Goal: Transaction & Acquisition: Purchase product/service

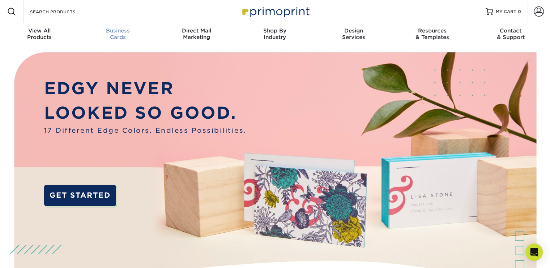
click at [119, 36] on div "Business Cards" at bounding box center [117, 33] width 78 height 13
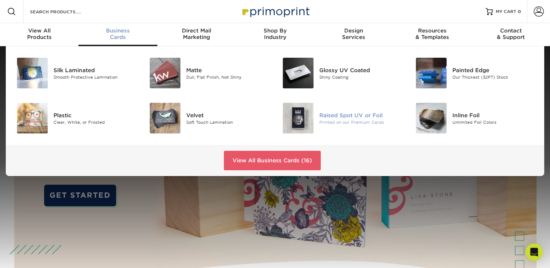
click at [338, 121] on div "Printed on our Premium Cards" at bounding box center [360, 122] width 83 height 6
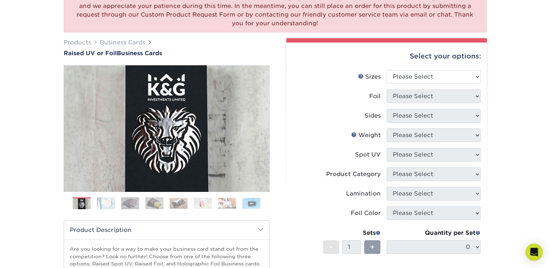
scroll to position [72, 0]
click at [403, 75] on select "Please Select 2" x 3.5" - Standard" at bounding box center [433, 77] width 94 height 14
select select "2.00x3.50"
click at [386, 70] on select "Please Select 2" x 3.5" - Standard" at bounding box center [433, 77] width 94 height 14
click at [404, 94] on select "Please Select No Yes" at bounding box center [433, 97] width 94 height 14
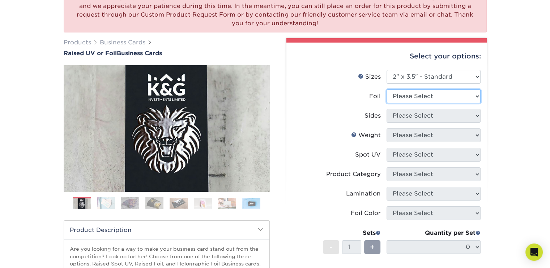
select select "1"
click at [386, 90] on select "Please Select No Yes" at bounding box center [433, 97] width 94 height 14
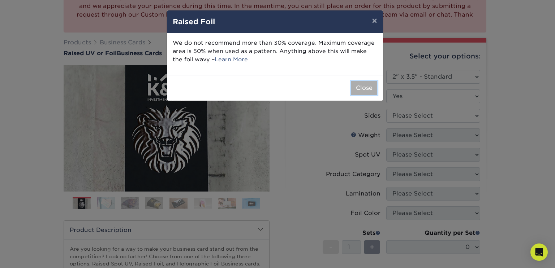
click at [357, 90] on button "Close" at bounding box center [364, 88] width 26 height 14
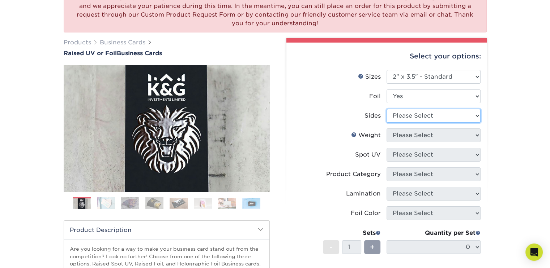
click at [409, 118] on select "Please Select Print Both Sides - Foil Both Sides Print Both Sides - Foil Front …" at bounding box center [433, 116] width 94 height 14
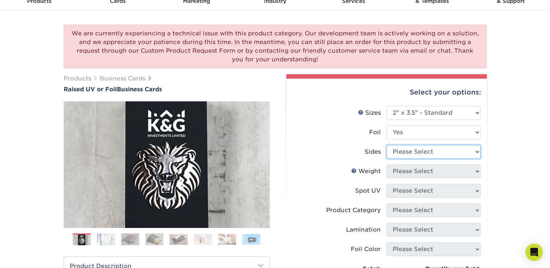
scroll to position [0, 0]
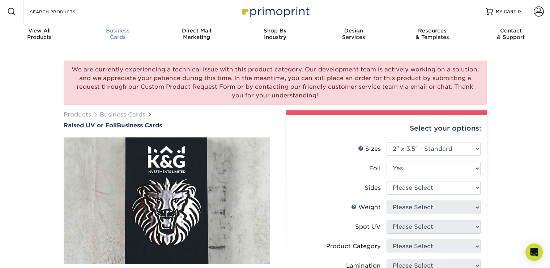
click at [111, 32] on span "Business" at bounding box center [117, 30] width 78 height 7
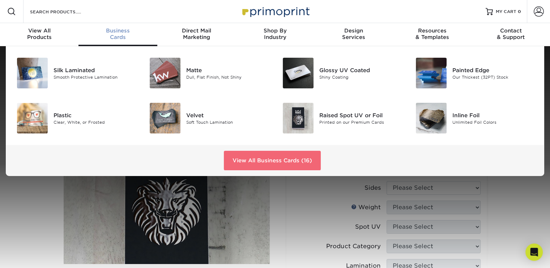
click at [241, 163] on link "View All Business Cards (16)" at bounding box center [272, 161] width 97 height 20
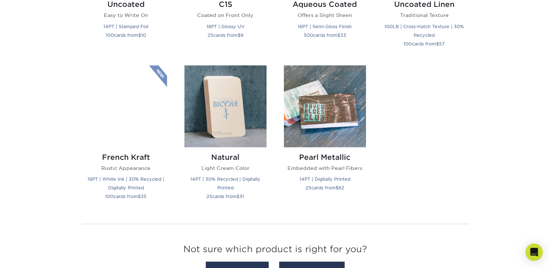
scroll to position [759, 0]
